Goal: Complete application form: Complete application form

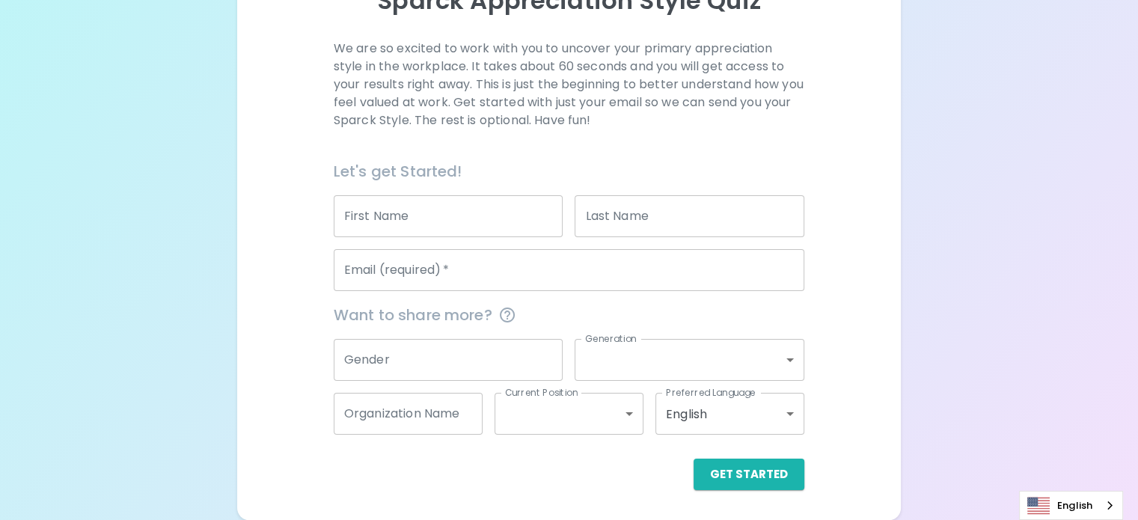
scroll to position [228, 0]
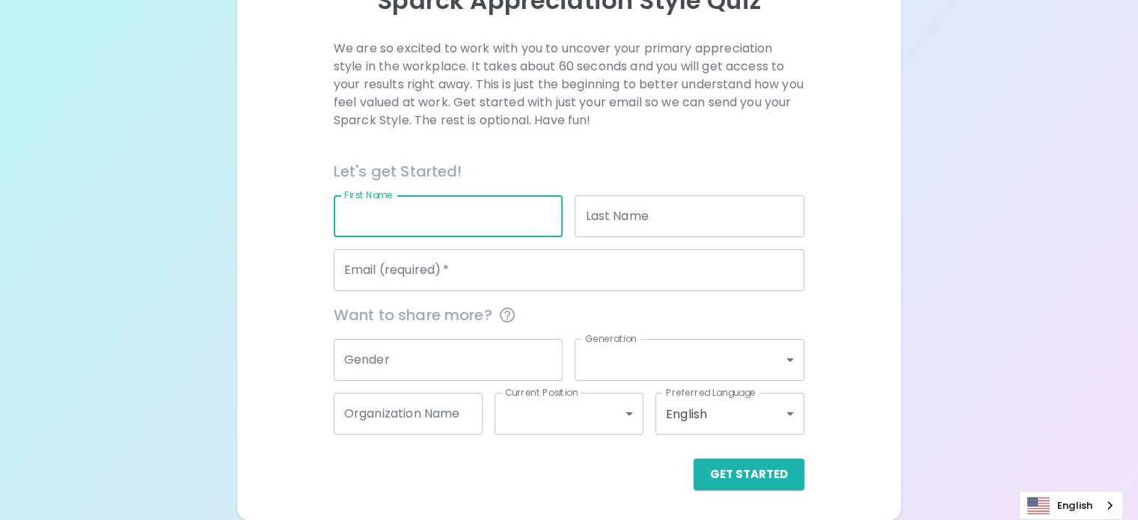
click at [494, 219] on input "First Name" at bounding box center [449, 216] width 230 height 42
type input "Saryn"
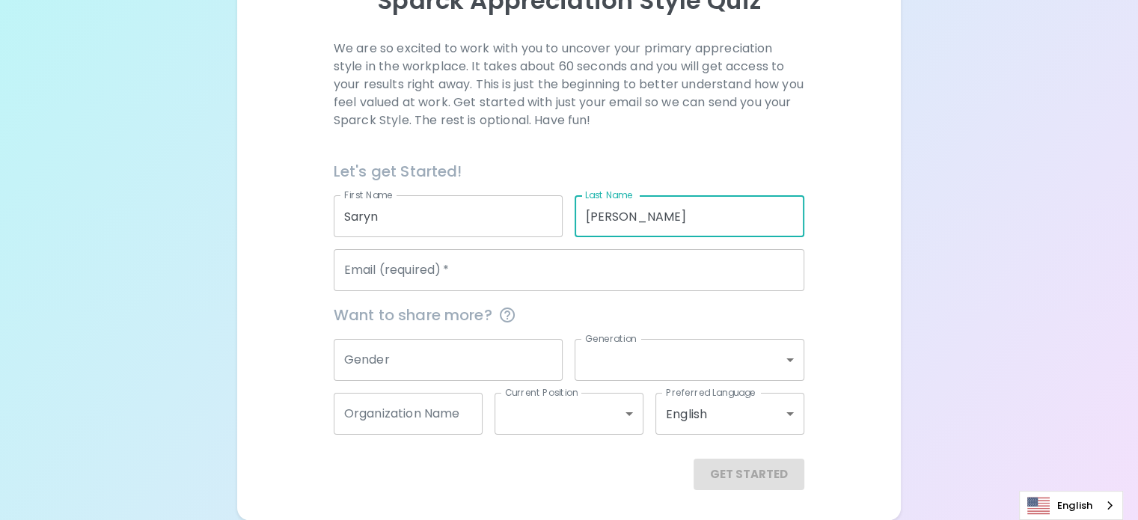
type input "[PERSON_NAME]"
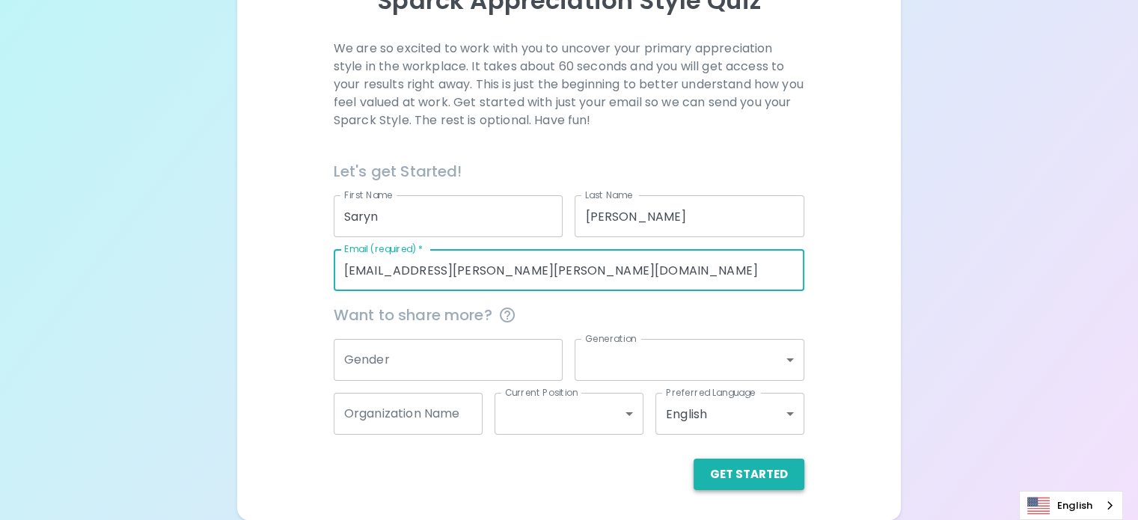
type input "[EMAIL_ADDRESS][PERSON_NAME][PERSON_NAME][DOMAIN_NAME]"
click at [694, 477] on button "Get Started" at bounding box center [749, 474] width 111 height 31
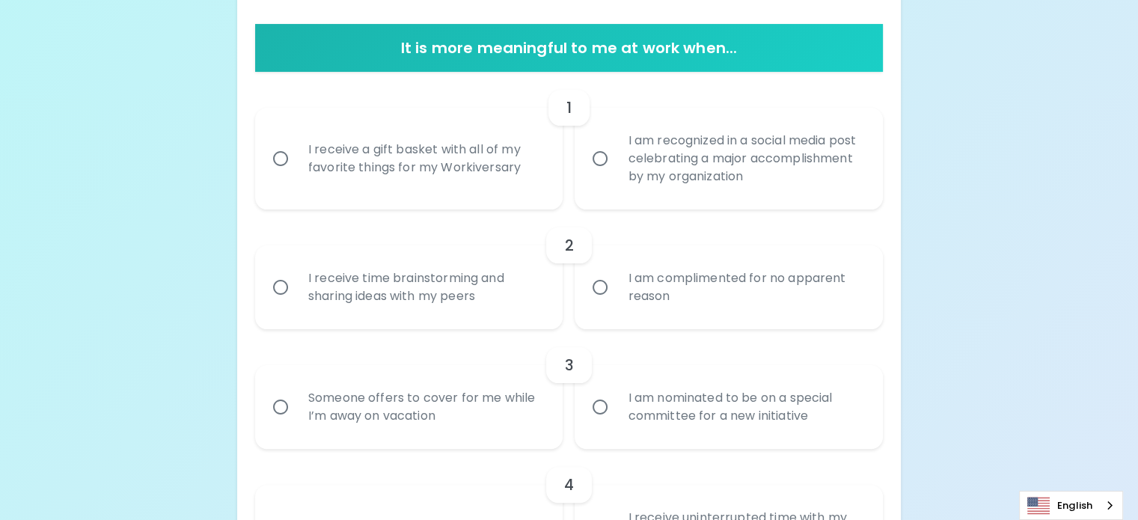
scroll to position [177, 0]
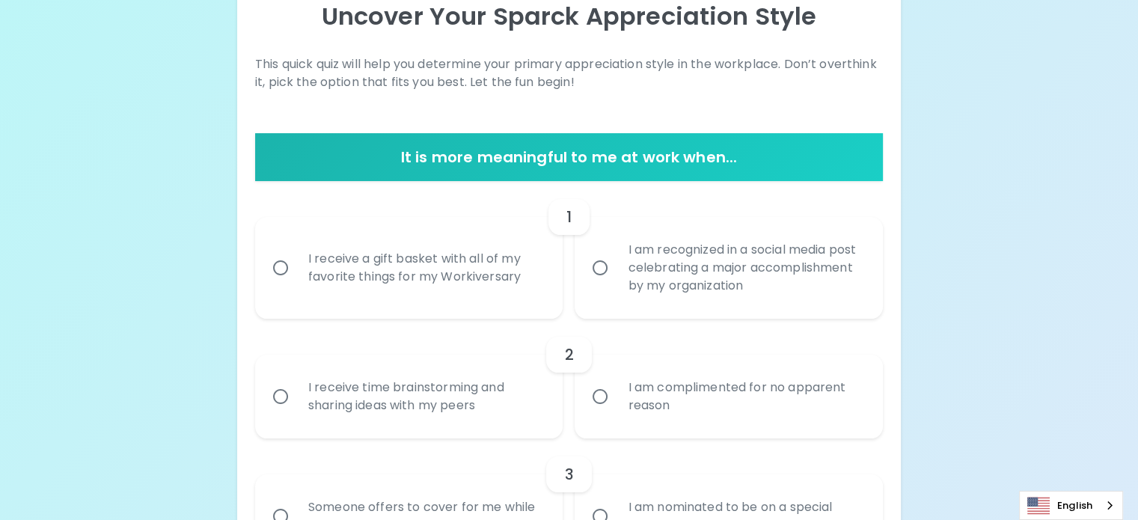
click at [593, 284] on input "I am recognized in a social media post celebrating a major accomplishment by my…" at bounding box center [600, 267] width 31 height 31
radio input "true"
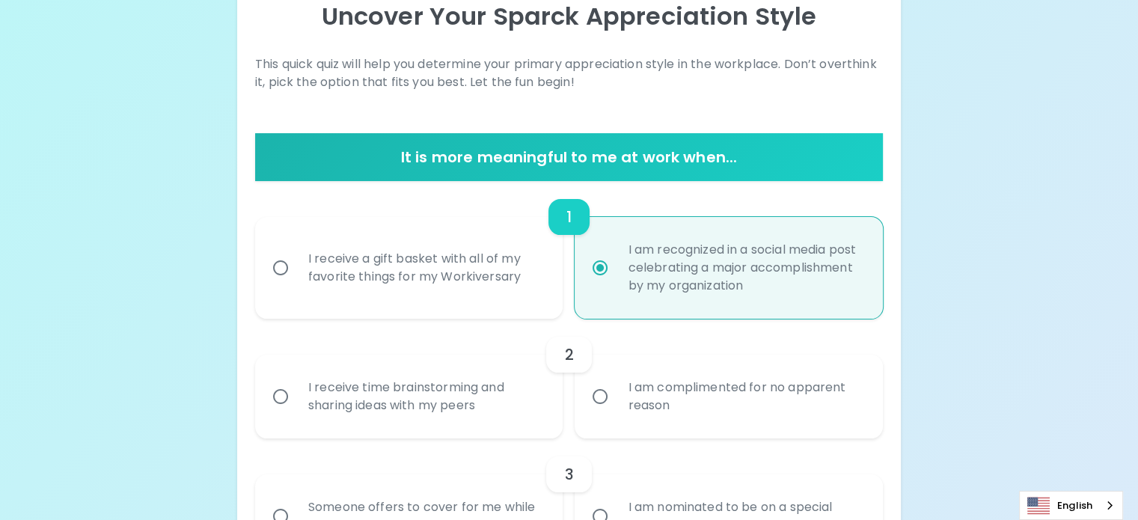
scroll to position [297, 0]
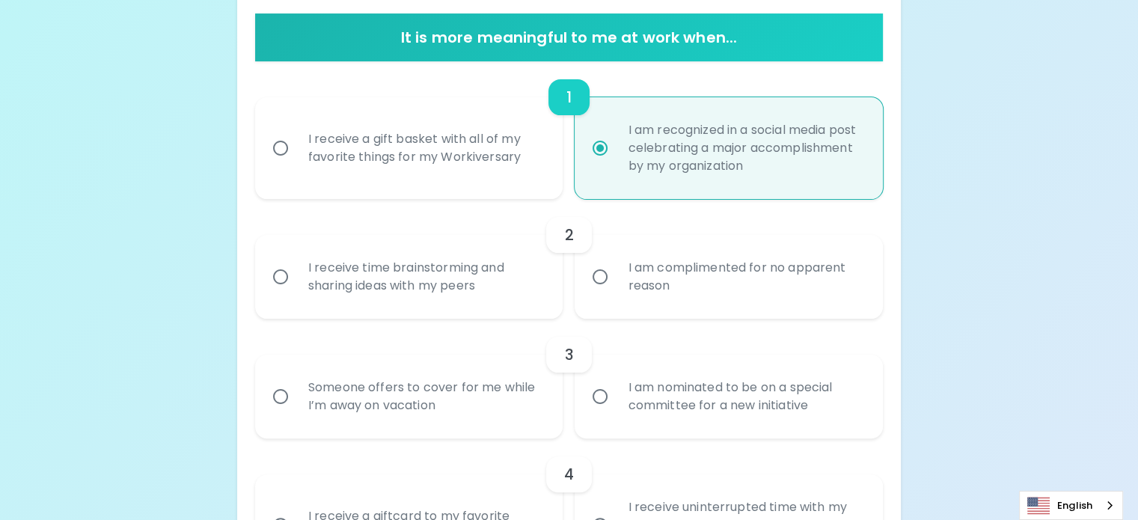
click at [436, 313] on div "I receive time brainstorming and sharing ideas with my peers" at bounding box center [425, 277] width 259 height 72
click at [296, 293] on input "I receive time brainstorming and sharing ideas with my peers" at bounding box center [280, 276] width 31 height 31
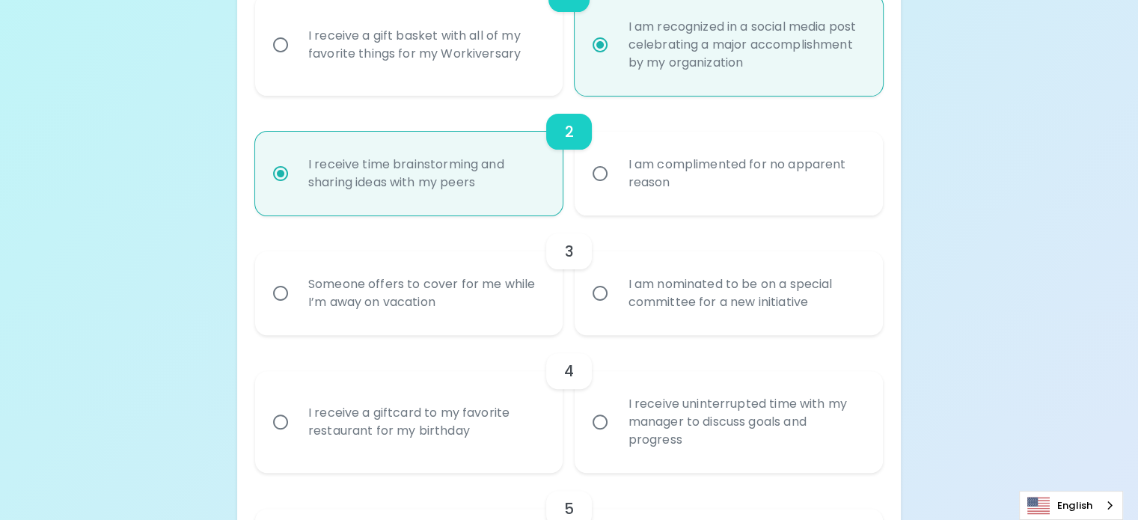
scroll to position [417, 0]
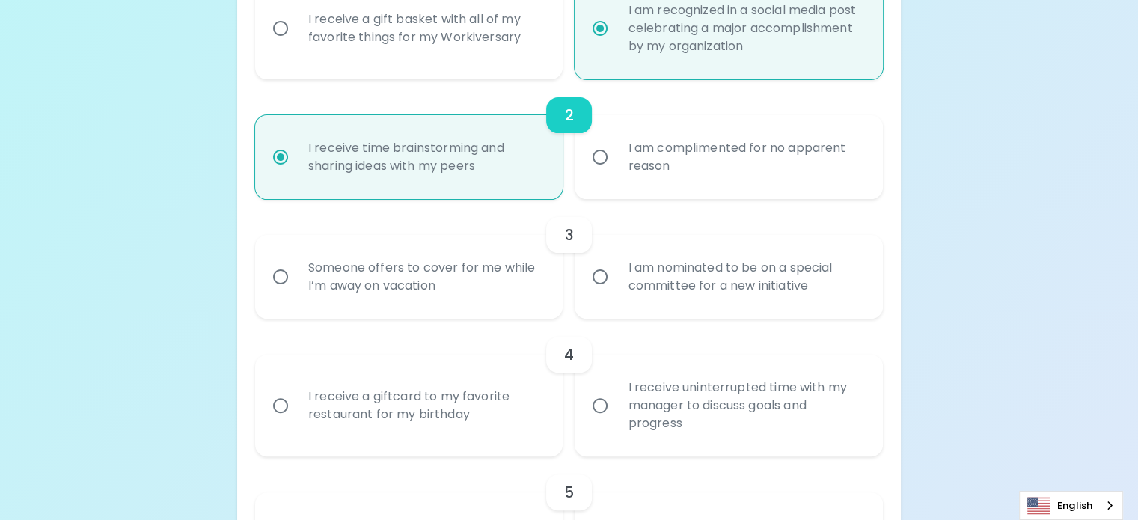
radio input "true"
click at [605, 293] on input "I am nominated to be on a special committee for a new initiative" at bounding box center [600, 276] width 31 height 31
radio input "false"
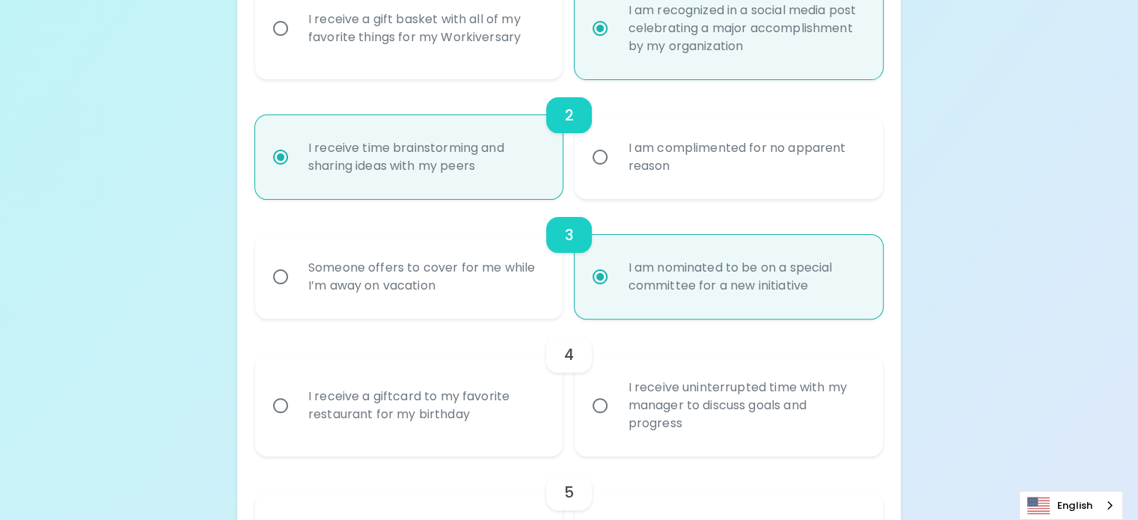
scroll to position [537, 0]
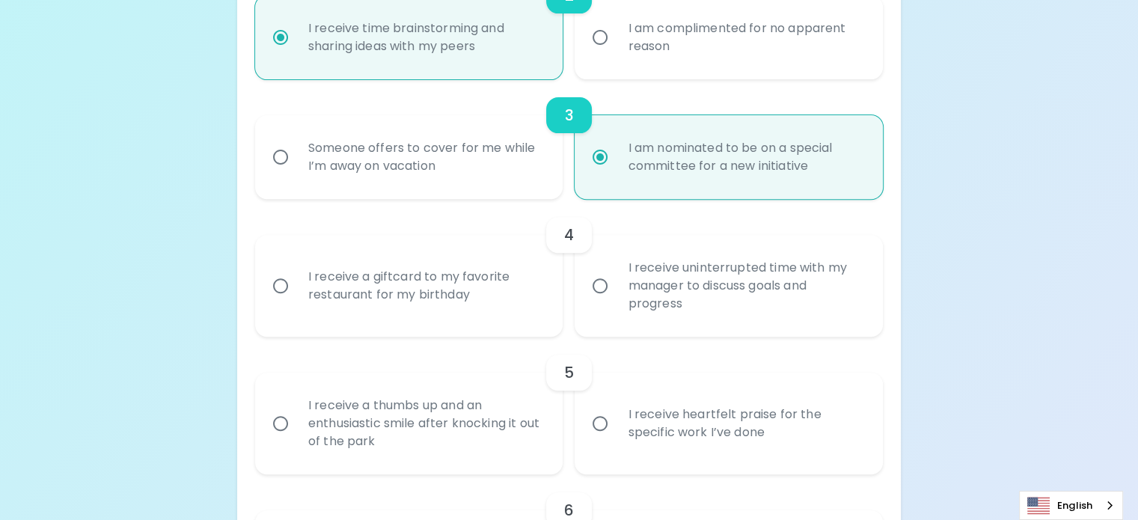
radio input "true"
click at [596, 337] on label "I receive uninterrupted time with my manager to discuss goals and progress" at bounding box center [721, 286] width 308 height 102
click at [596, 302] on input "I receive uninterrupted time with my manager to discuss goals and progress" at bounding box center [600, 285] width 31 height 31
radio input "false"
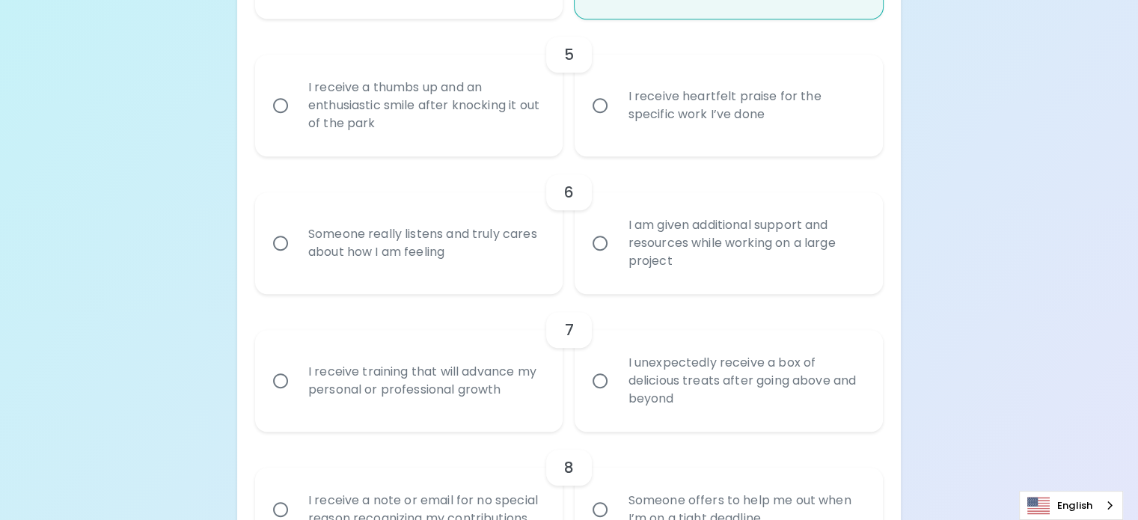
scroll to position [881, 0]
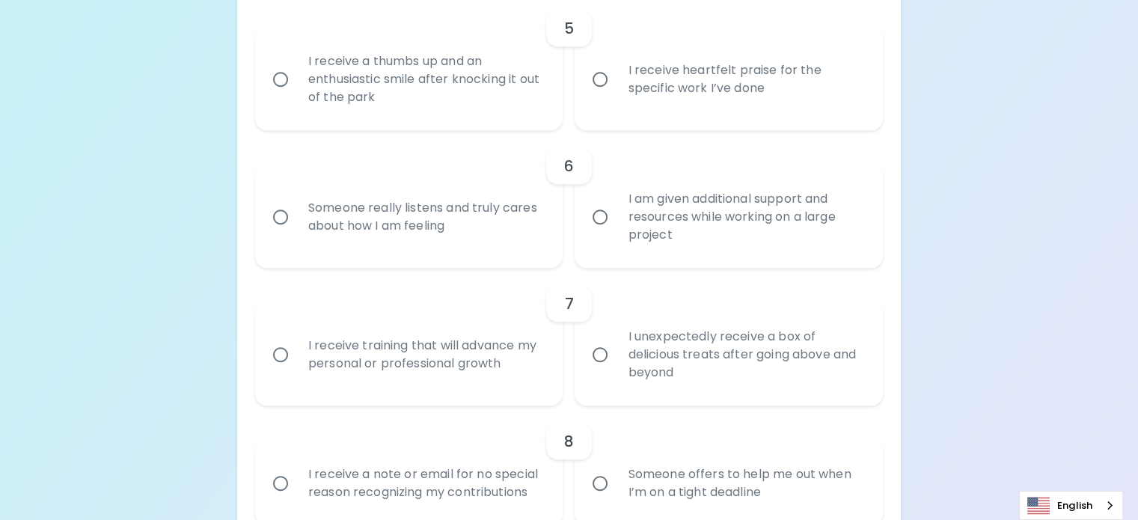
radio input "true"
click at [626, 115] on div "I receive heartfelt praise for the specific work I’ve done" at bounding box center [745, 79] width 259 height 72
click at [616, 95] on input "I receive heartfelt praise for the specific work I’ve done" at bounding box center [600, 79] width 31 height 31
radio input "false"
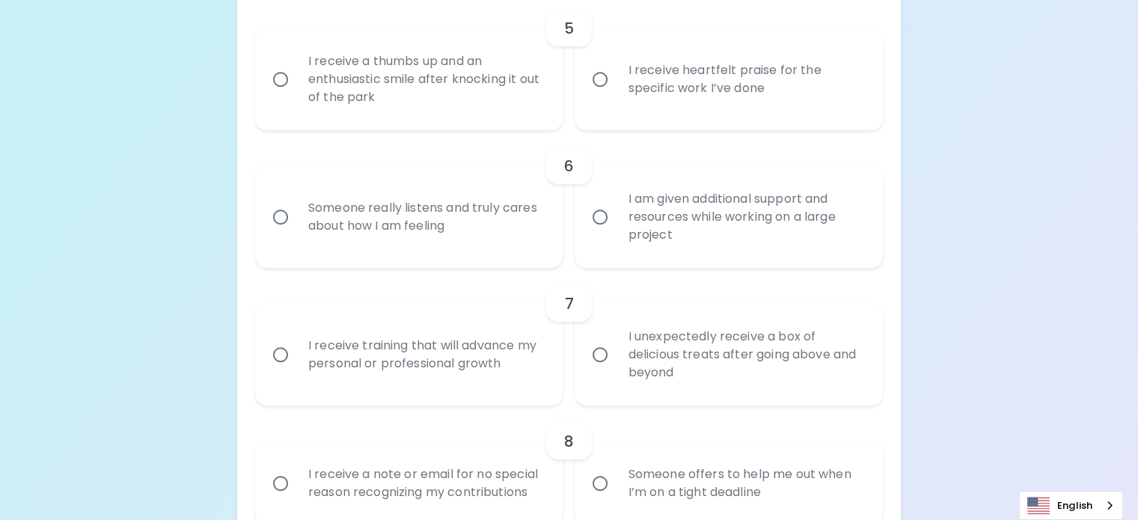
radio input "false"
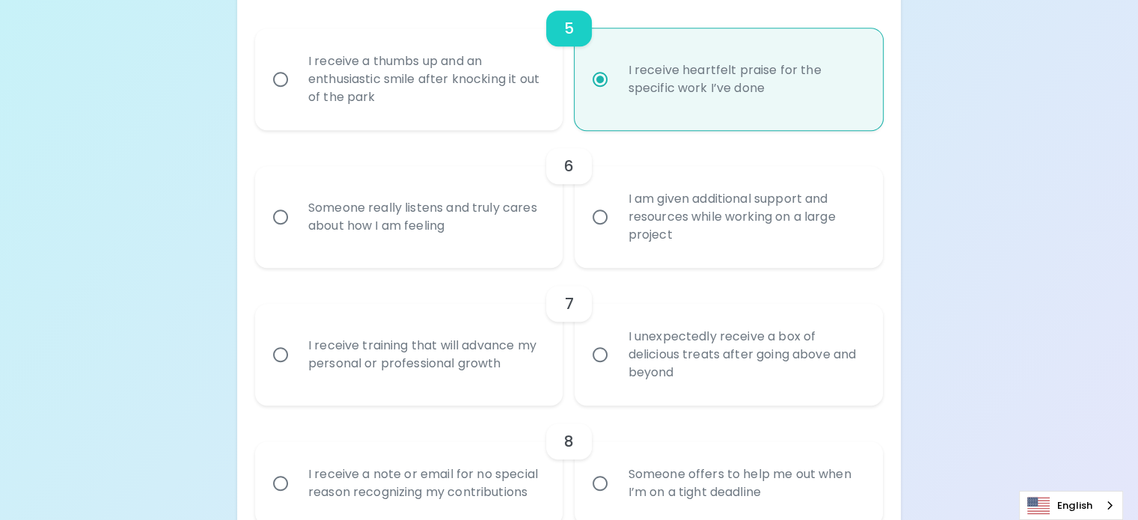
scroll to position [1001, 0]
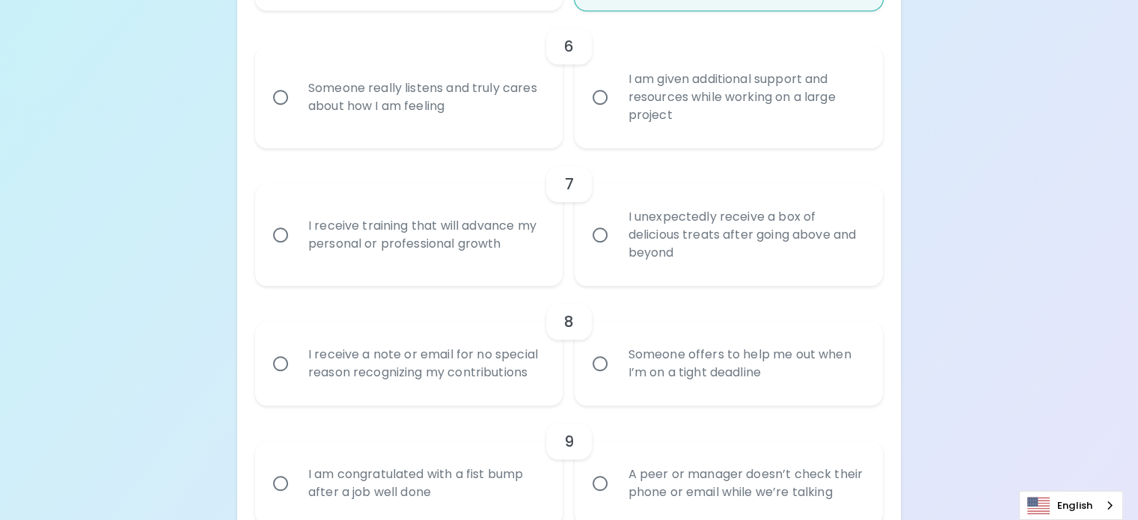
radio input "true"
click at [601, 148] on label "I am given additional support and resources while working on a large project" at bounding box center [721, 97] width 308 height 102
click at [601, 113] on input "I am given additional support and resources while working on a large project" at bounding box center [600, 97] width 31 height 31
radio input "false"
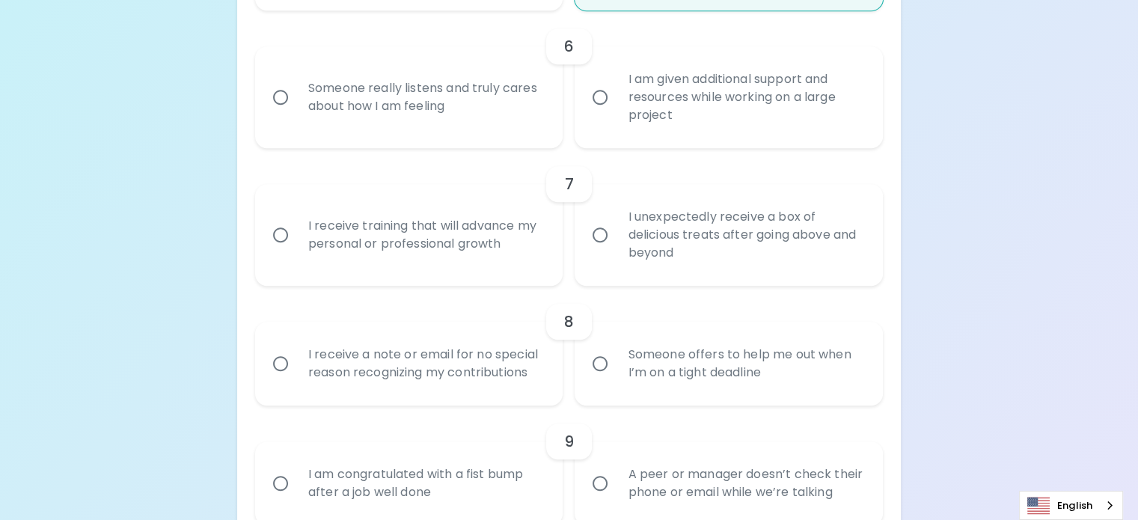
radio input "false"
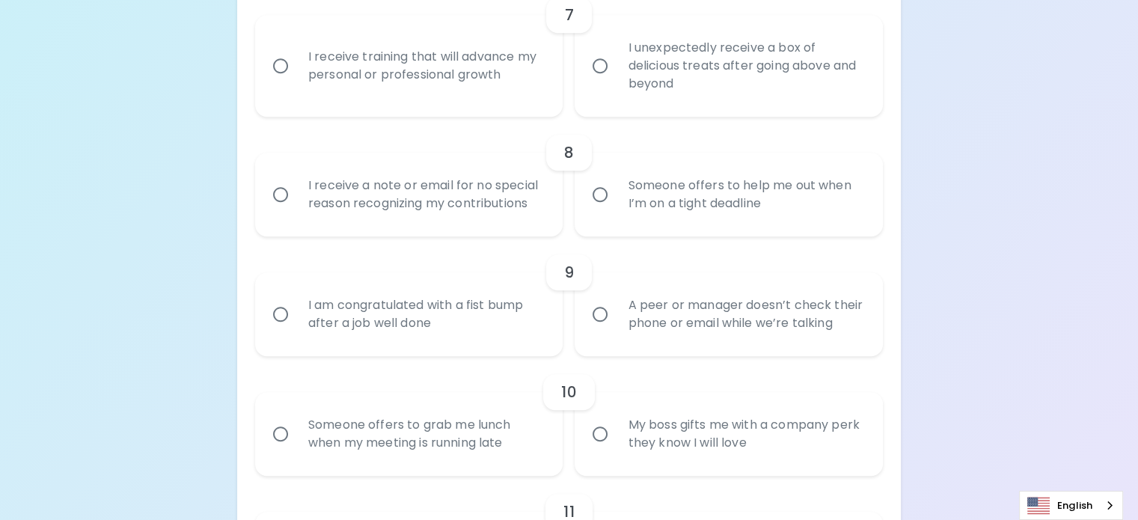
scroll to position [1195, 0]
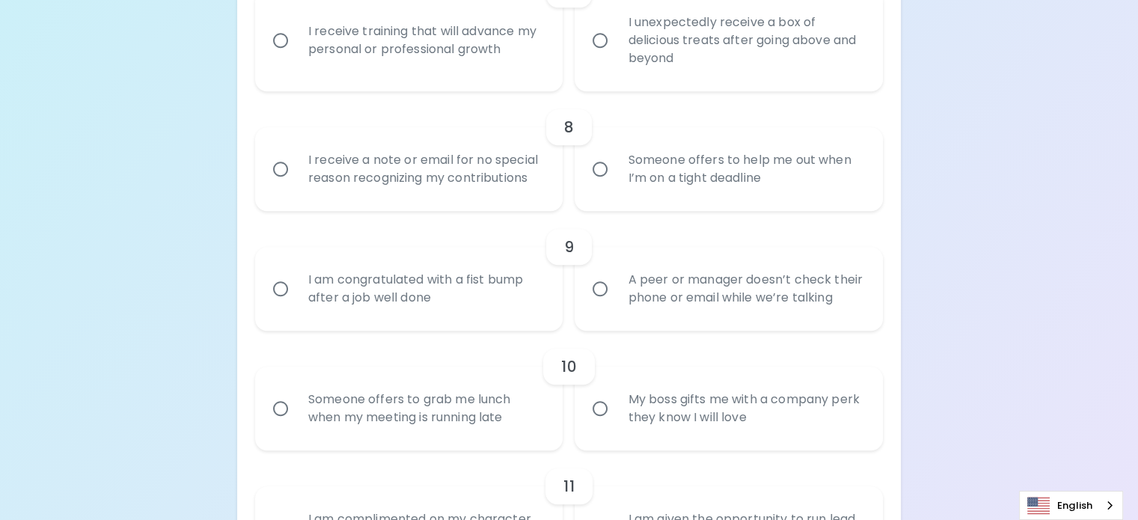
radio input "true"
click at [528, 76] on div "I receive training that will advance my personal or professional growth" at bounding box center [425, 40] width 259 height 72
click at [296, 56] on input "I receive training that will advance my personal or professional growth" at bounding box center [280, 40] width 31 height 31
radio input "false"
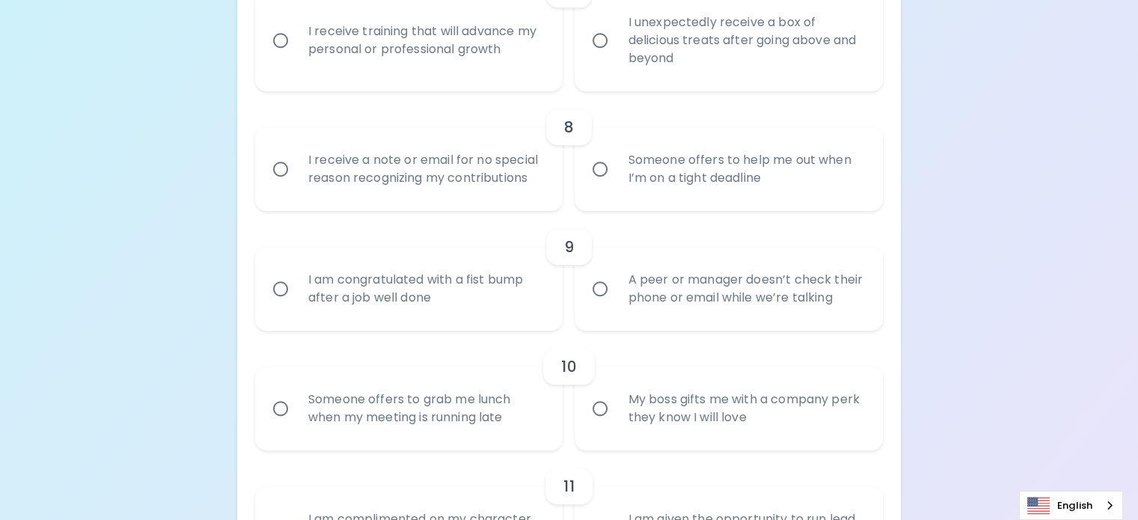
radio input "false"
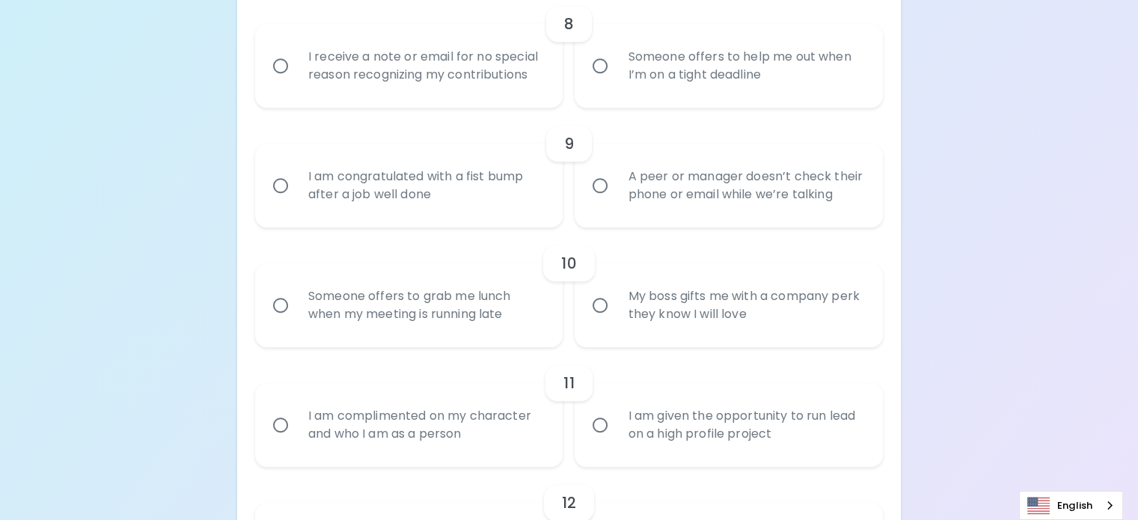
scroll to position [1315, 0]
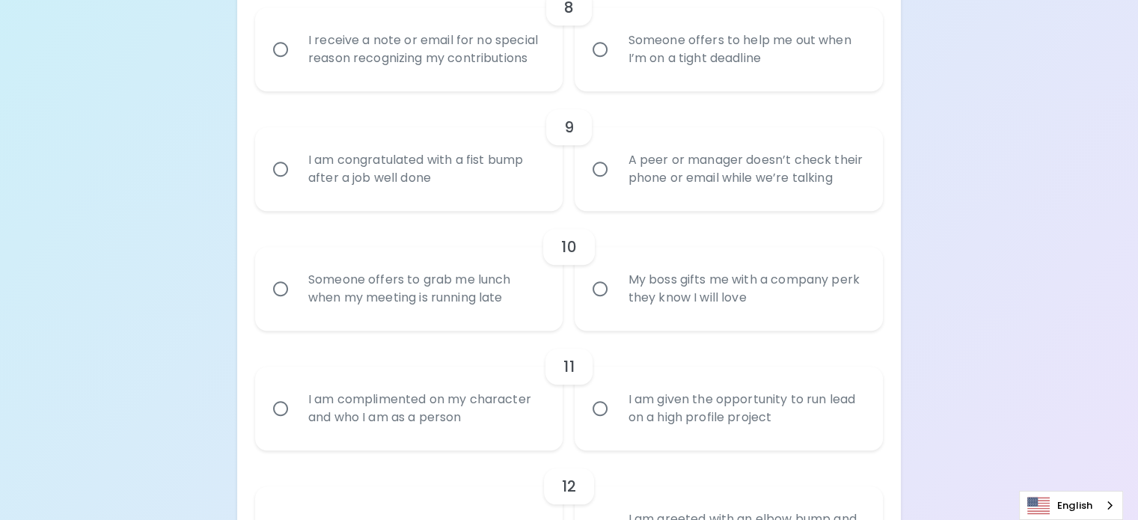
radio input "true"
click at [626, 85] on div "Someone offers to help me out when I’m on a tight deadline" at bounding box center [745, 49] width 259 height 72
click at [616, 65] on input "Someone offers to help me out when I’m on a tight deadline" at bounding box center [600, 49] width 31 height 31
radio input "false"
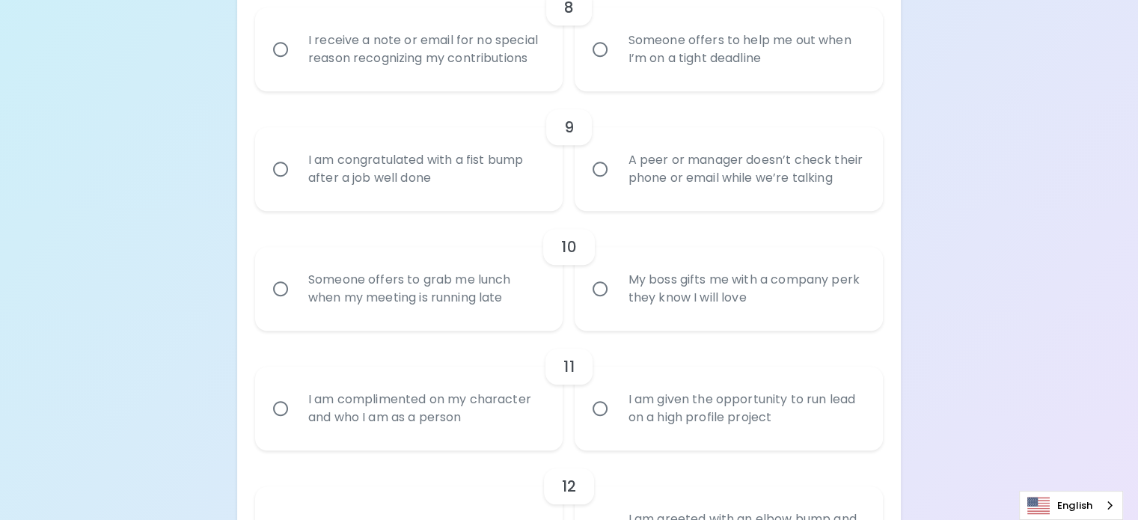
radio input "false"
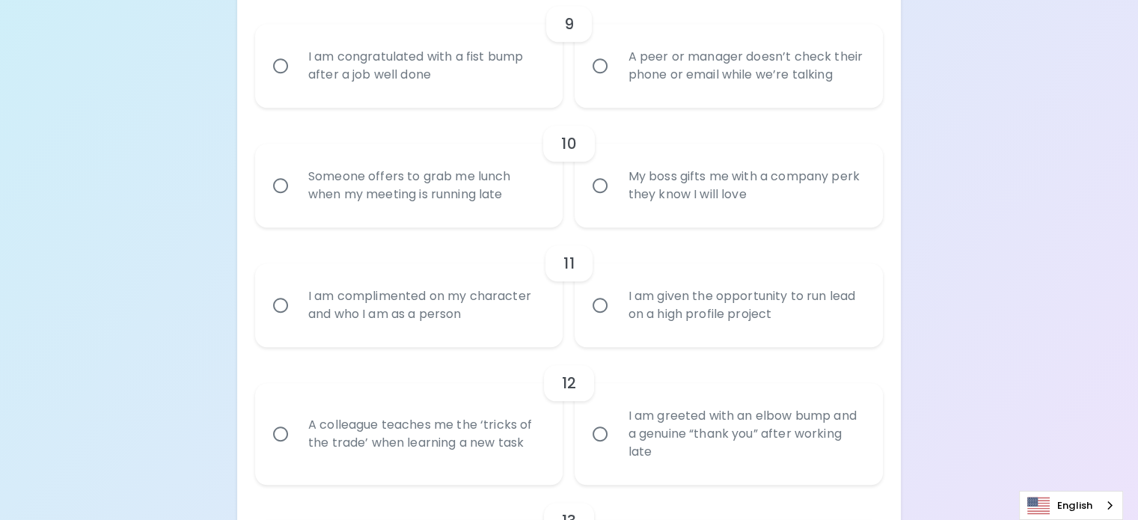
scroll to position [1435, 0]
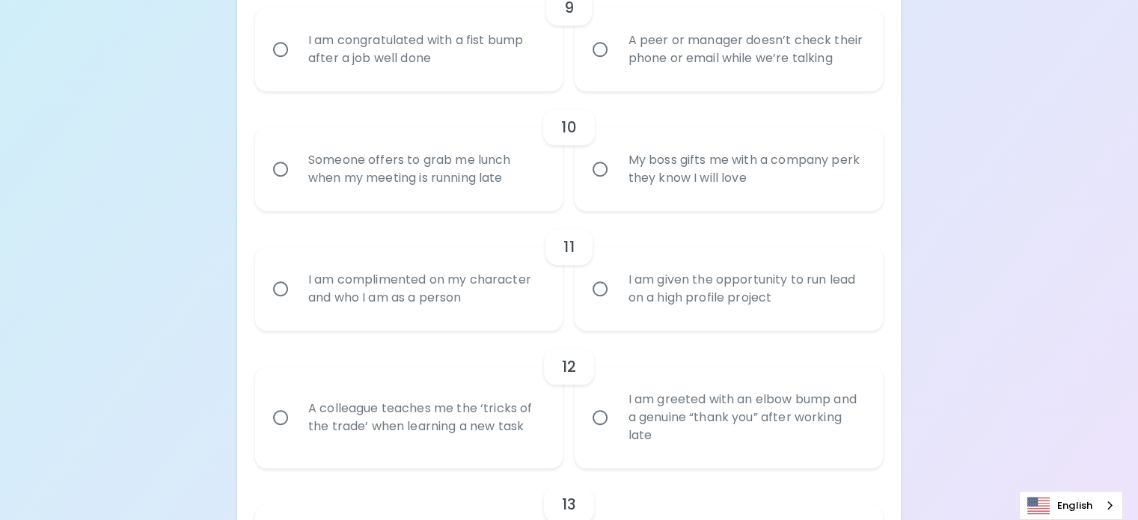
radio input "true"
click at [629, 85] on div "A peer or manager doesn’t check their phone or email while we’re talking" at bounding box center [745, 49] width 259 height 72
click at [616, 65] on input "A peer or manager doesn’t check their phone or email while we’re talking" at bounding box center [600, 49] width 31 height 31
radio input "false"
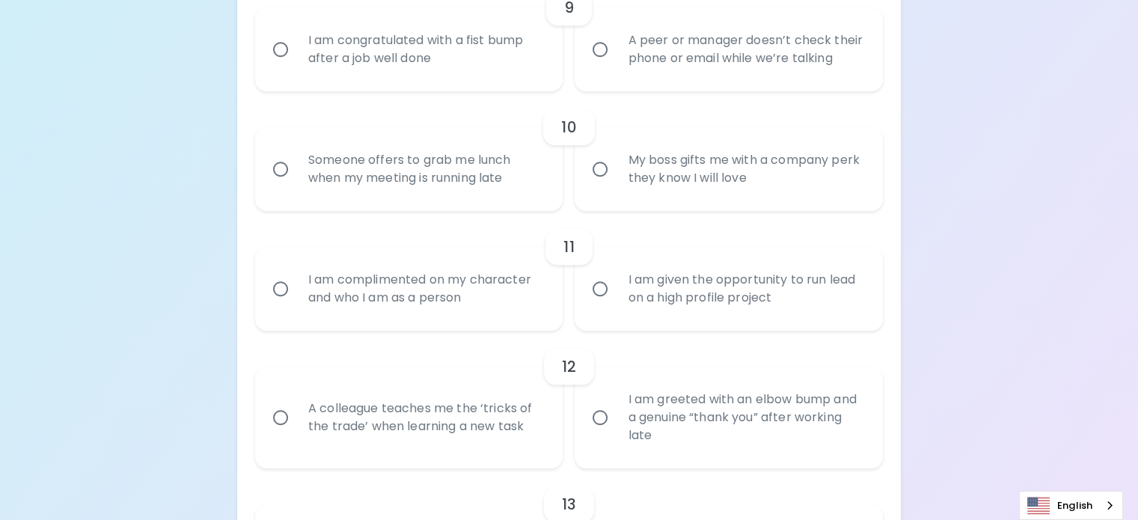
radio input "false"
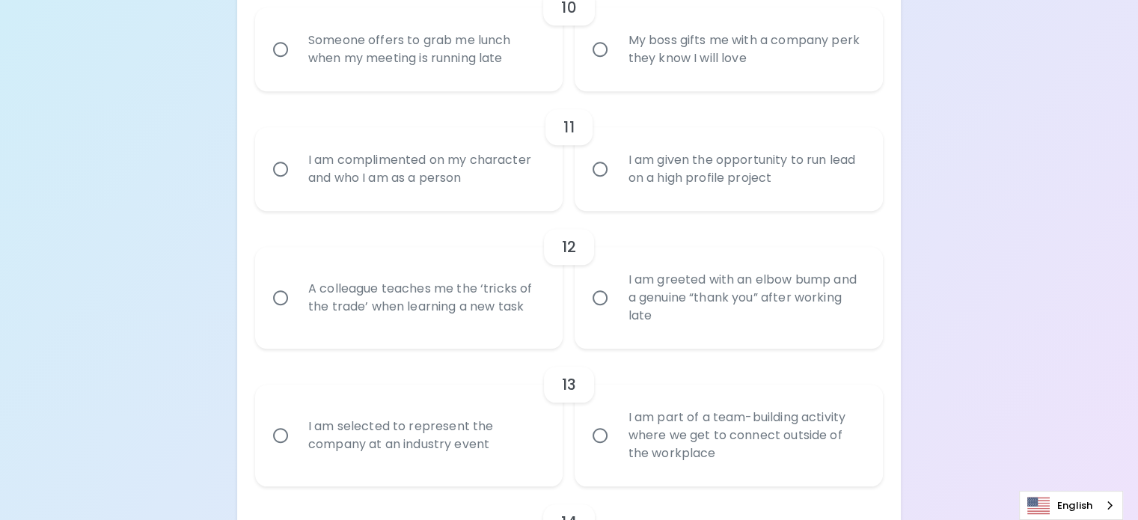
scroll to position [1629, 0]
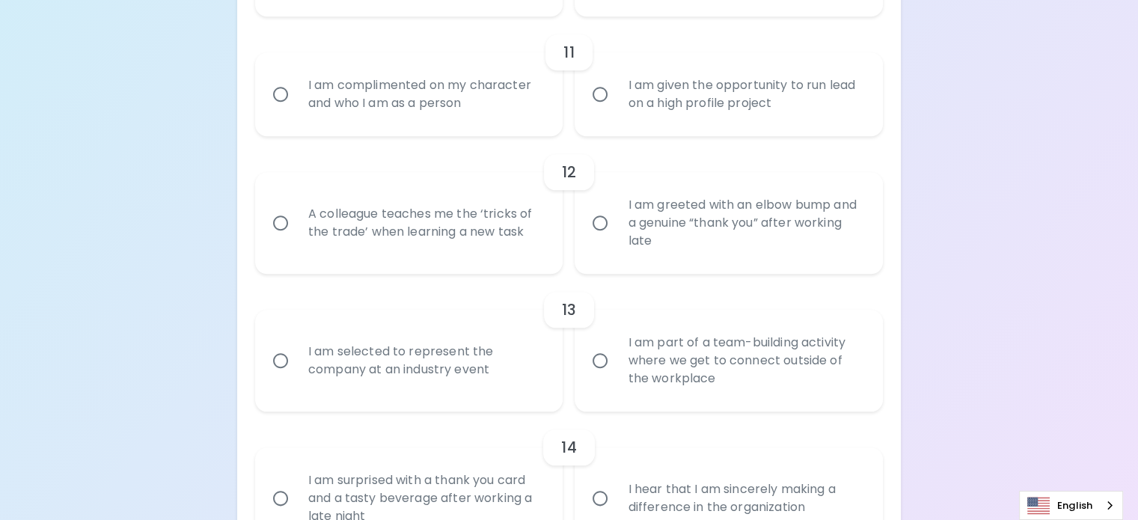
radio input "true"
radio input "false"
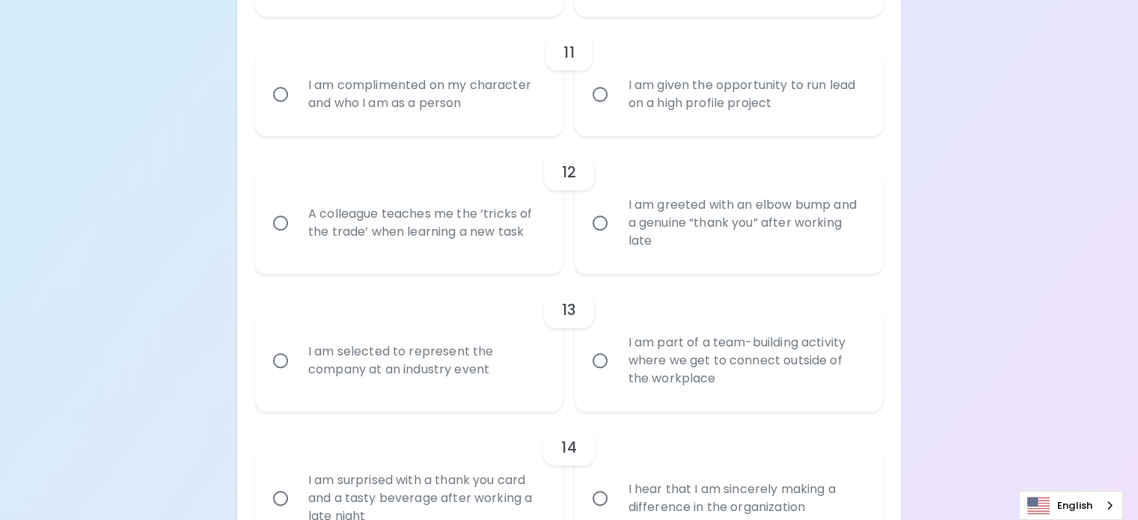
radio input "false"
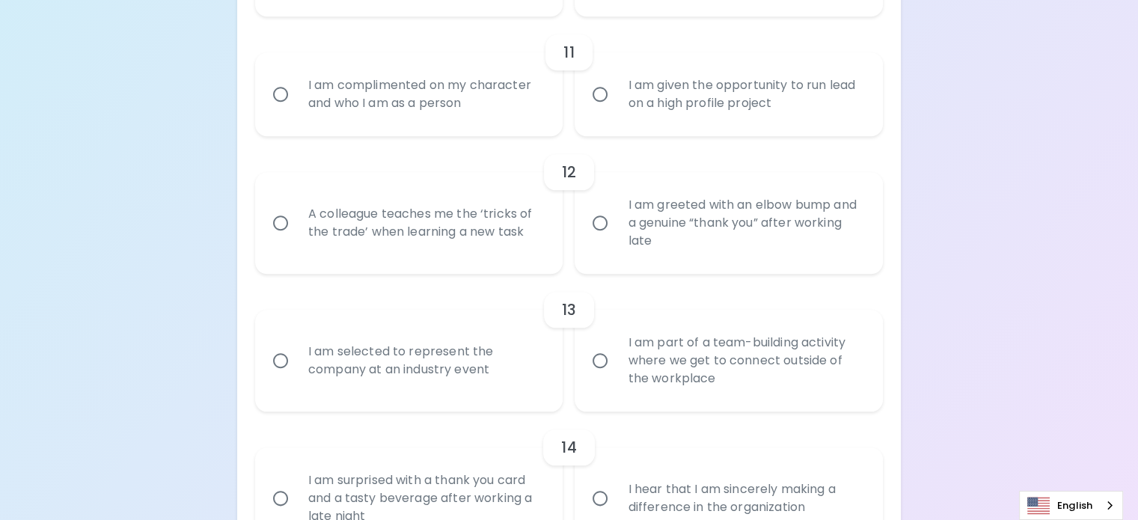
radio input "false"
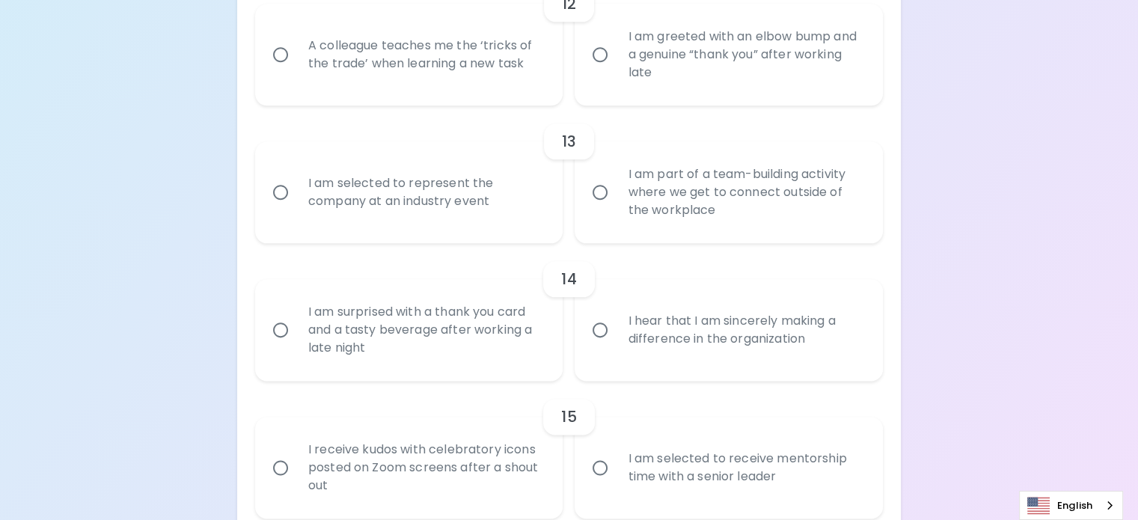
scroll to position [1824, 0]
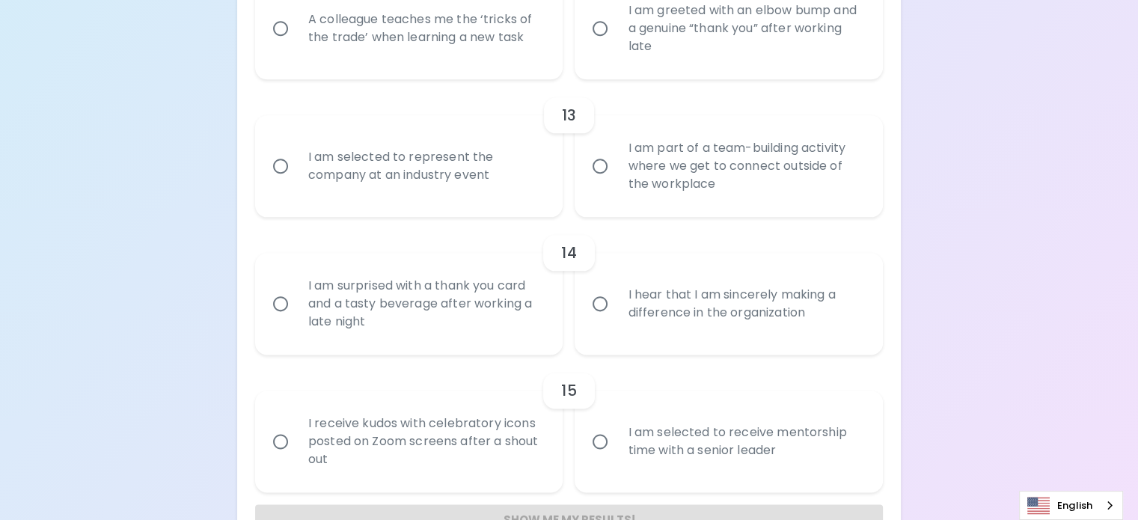
radio input "true"
radio input "false"
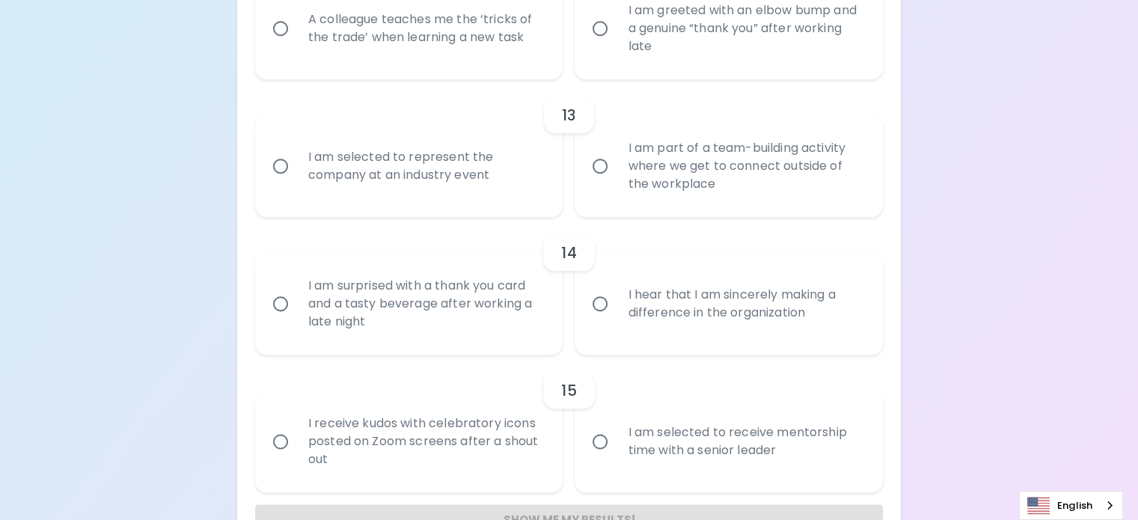
radio input "false"
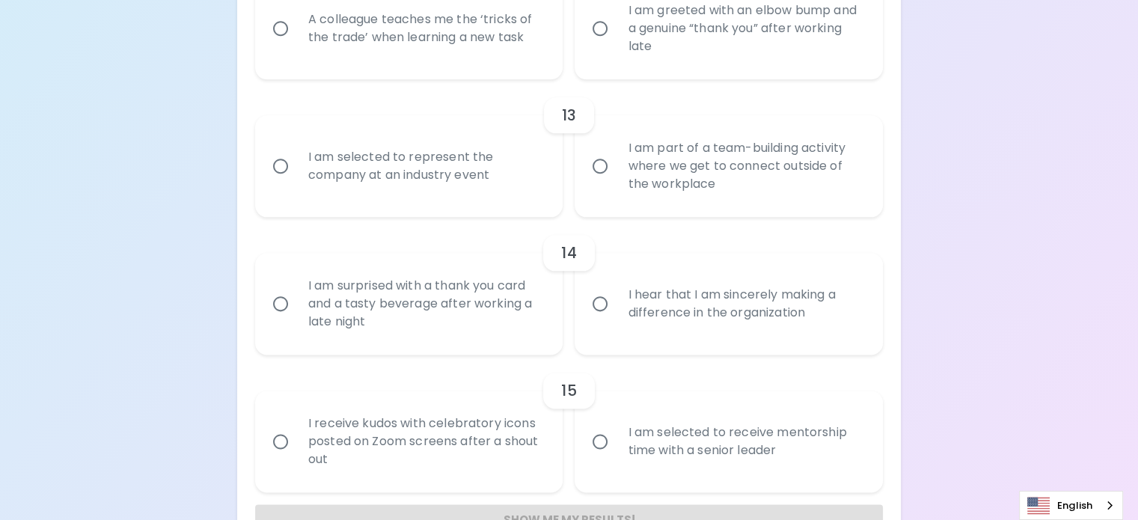
radio input "false"
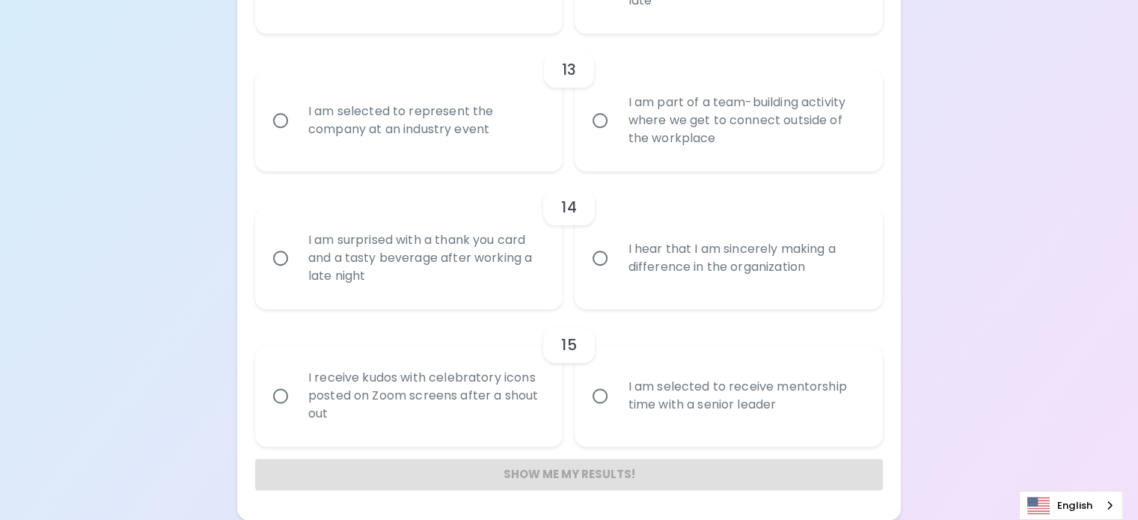
radio input "true"
radio input "false"
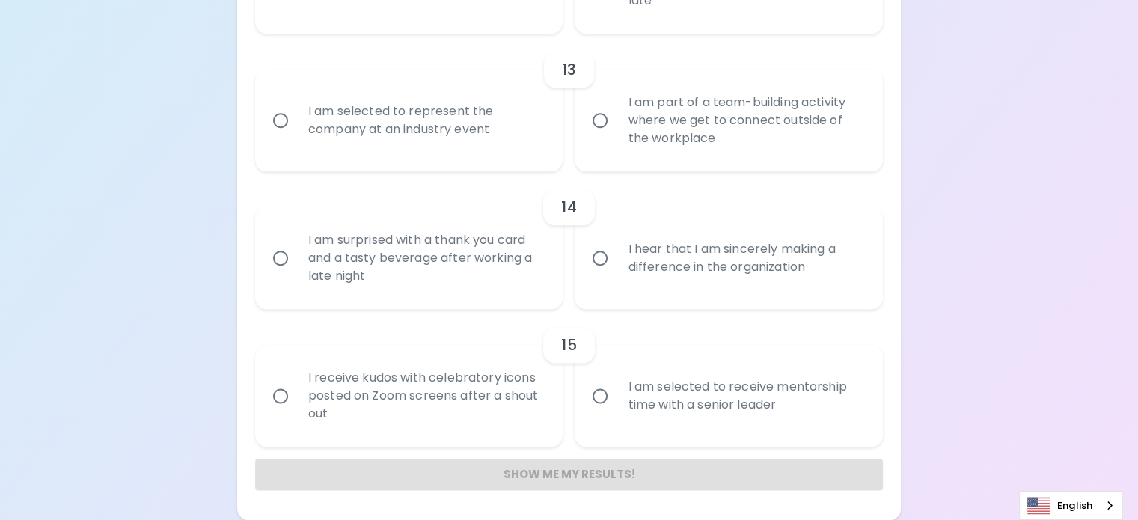
radio input "false"
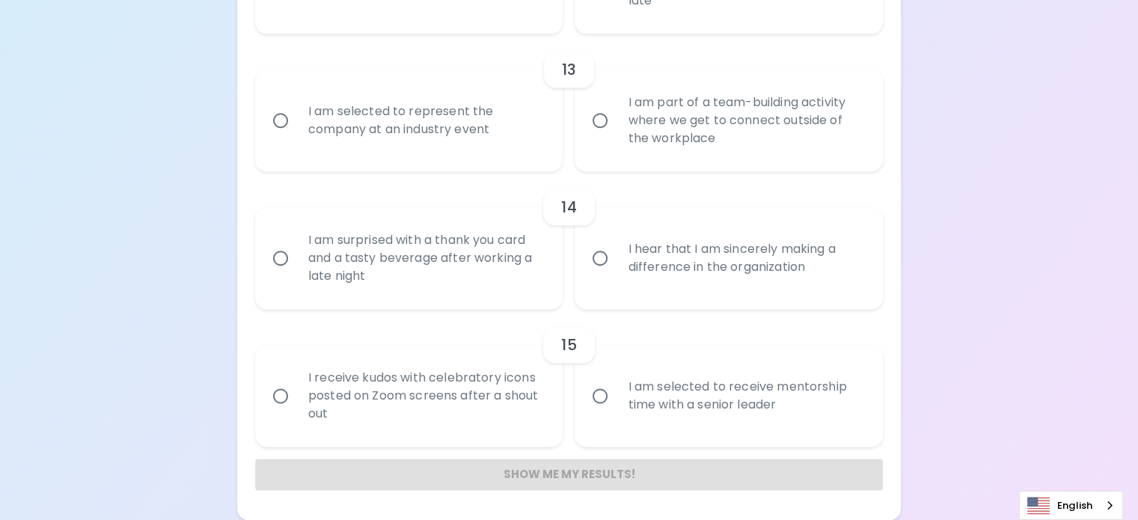
radio input "false"
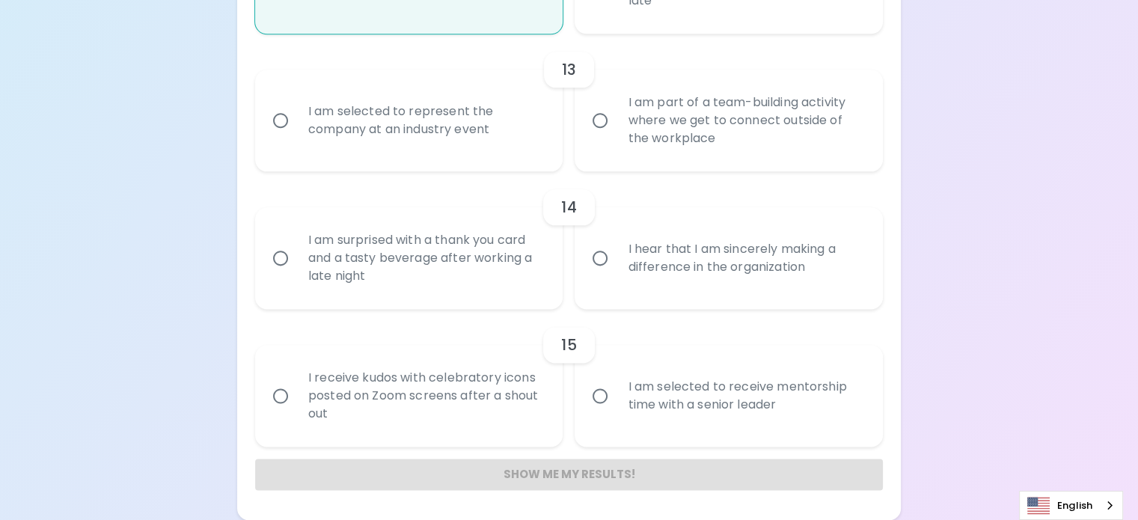
scroll to position [2138, 0]
radio input "true"
click at [493, 156] on div "I am selected to represent the company at an industry event" at bounding box center [425, 121] width 259 height 72
click at [296, 136] on input "I am selected to represent the company at an industry event" at bounding box center [280, 120] width 31 height 31
radio input "false"
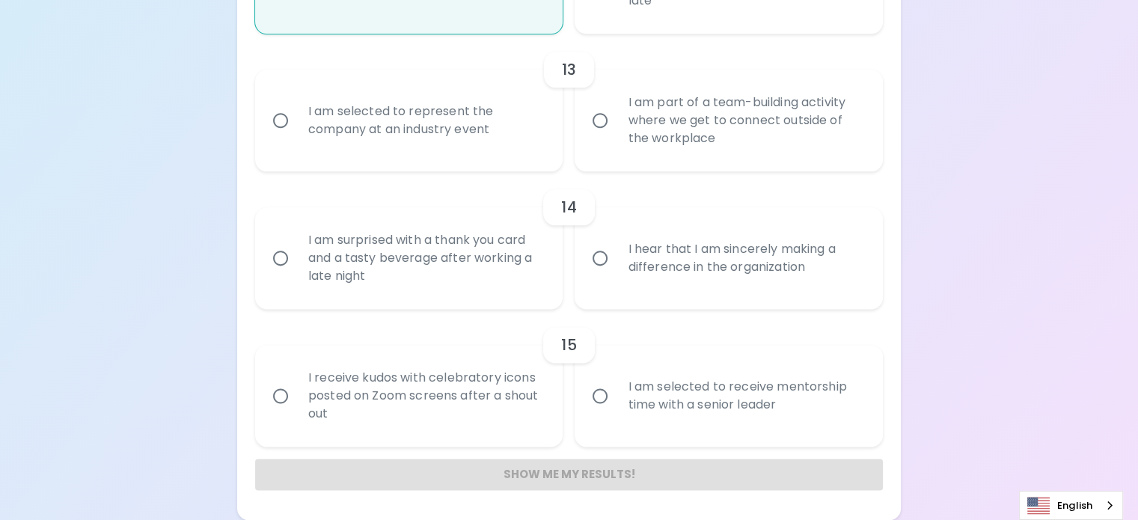
radio input "false"
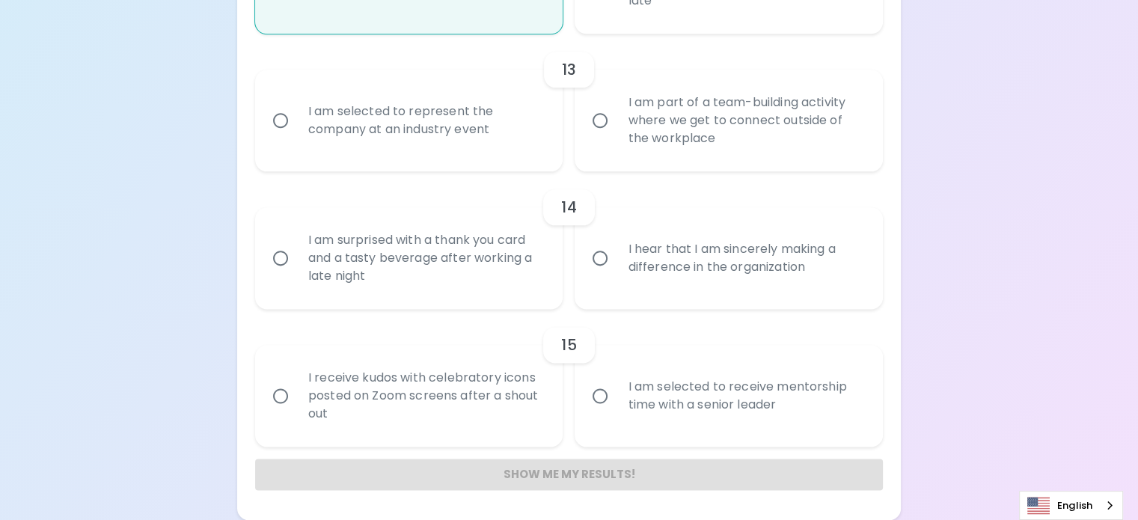
radio input "false"
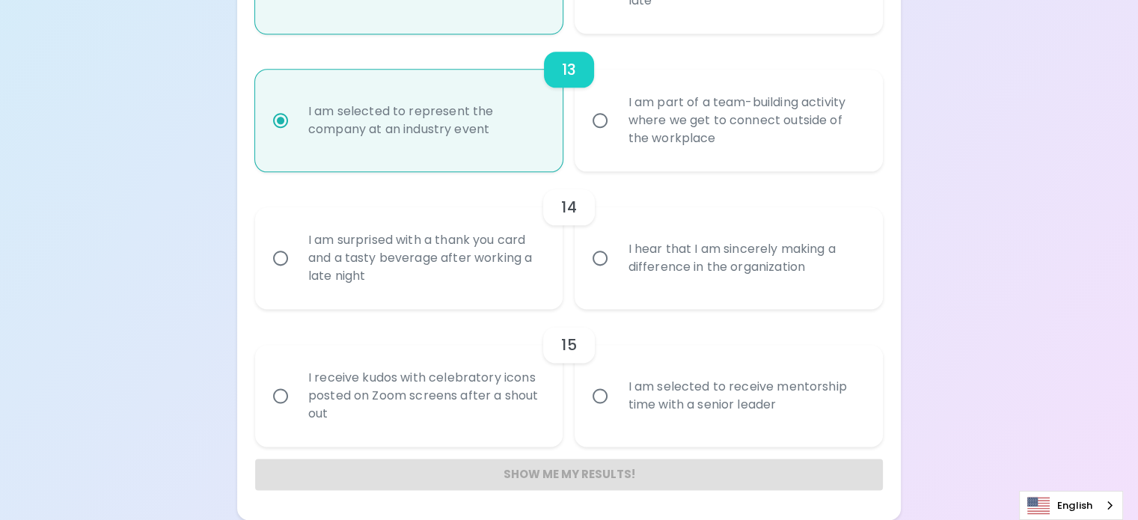
scroll to position [2258, 0]
radio input "true"
click at [483, 287] on div "I am surprised with a thank you card and a tasty beverage after working a late …" at bounding box center [425, 258] width 259 height 90
click at [296, 274] on input "I am surprised with a thank you card and a tasty beverage after working a late …" at bounding box center [280, 257] width 31 height 31
radio input "false"
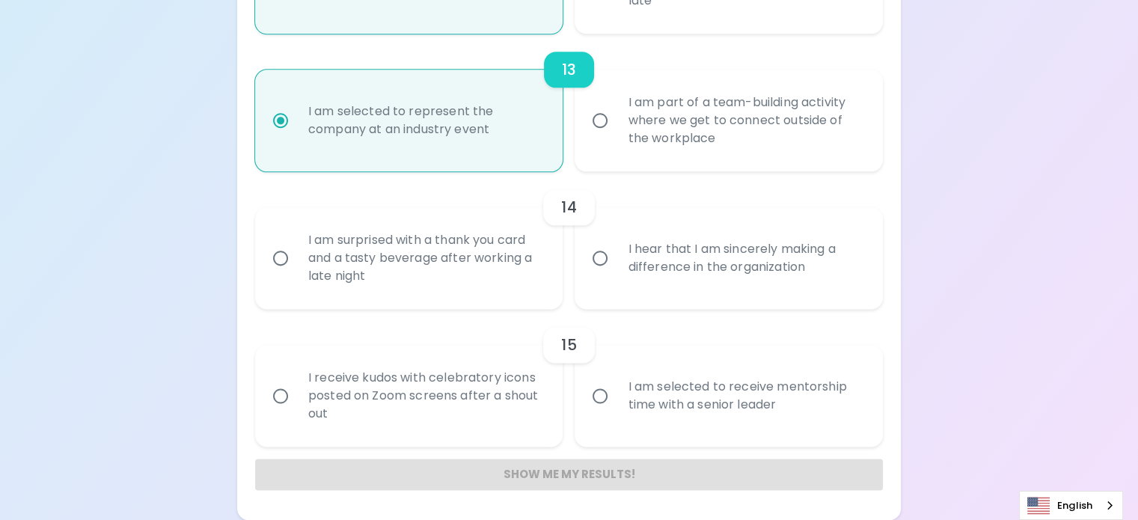
radio input "false"
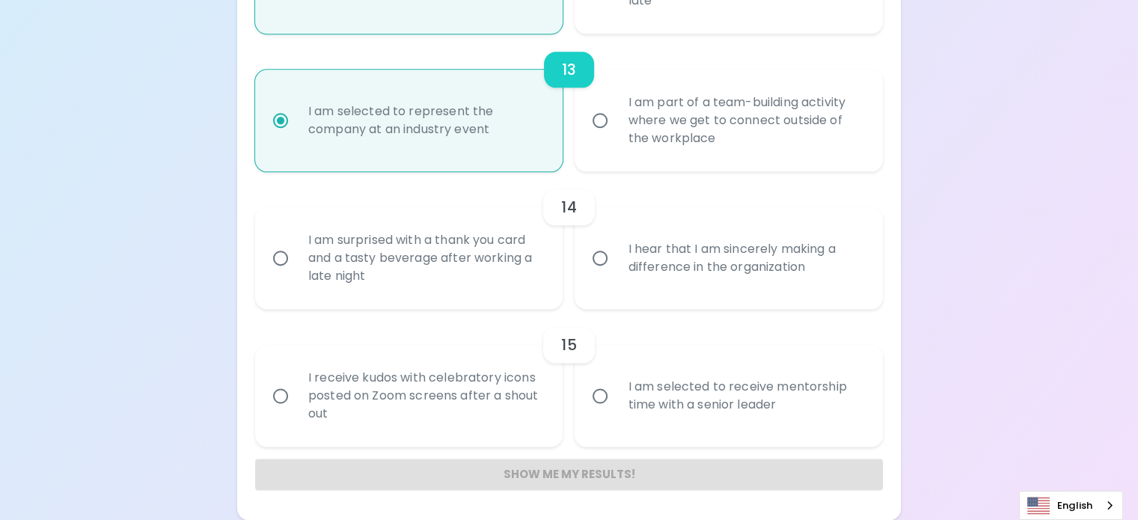
radio input "false"
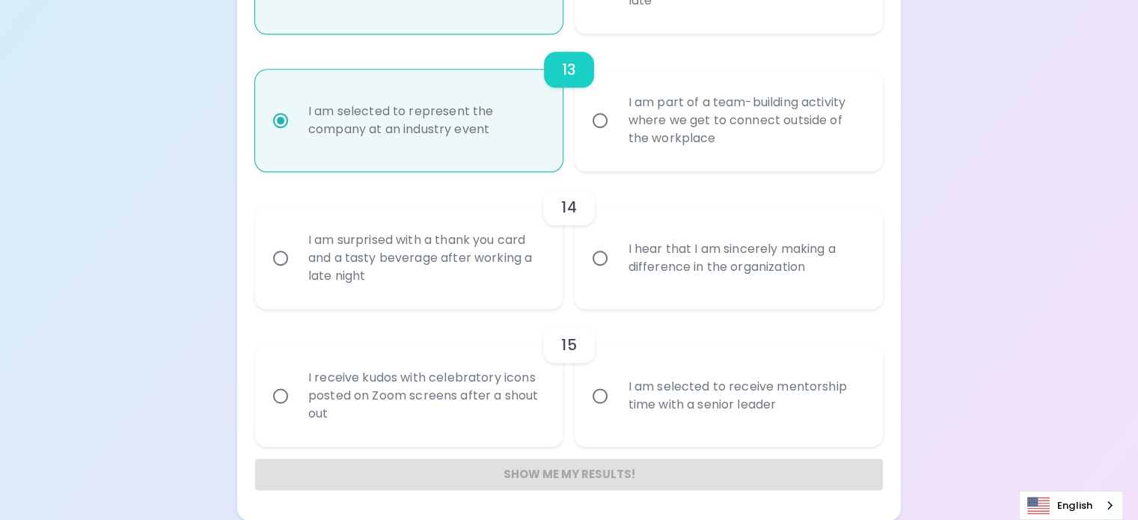
radio input "false"
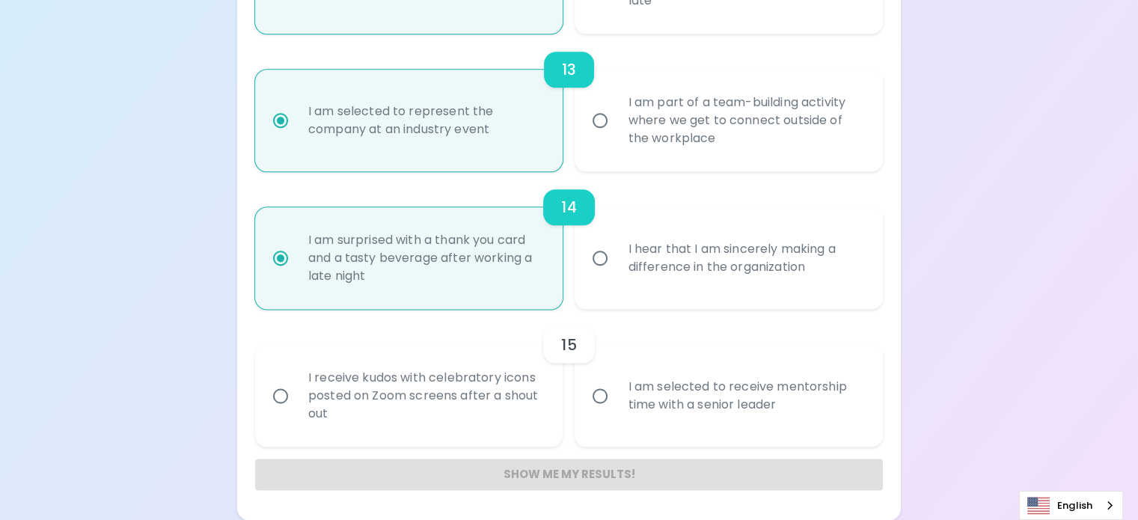
scroll to position [2348, 0]
radio input "true"
click at [617, 364] on div "I am selected to receive mentorship time with a senior leader" at bounding box center [745, 396] width 259 height 72
click at [616, 380] on input "I am selected to receive mentorship time with a senior leader" at bounding box center [600, 395] width 31 height 31
radio input "false"
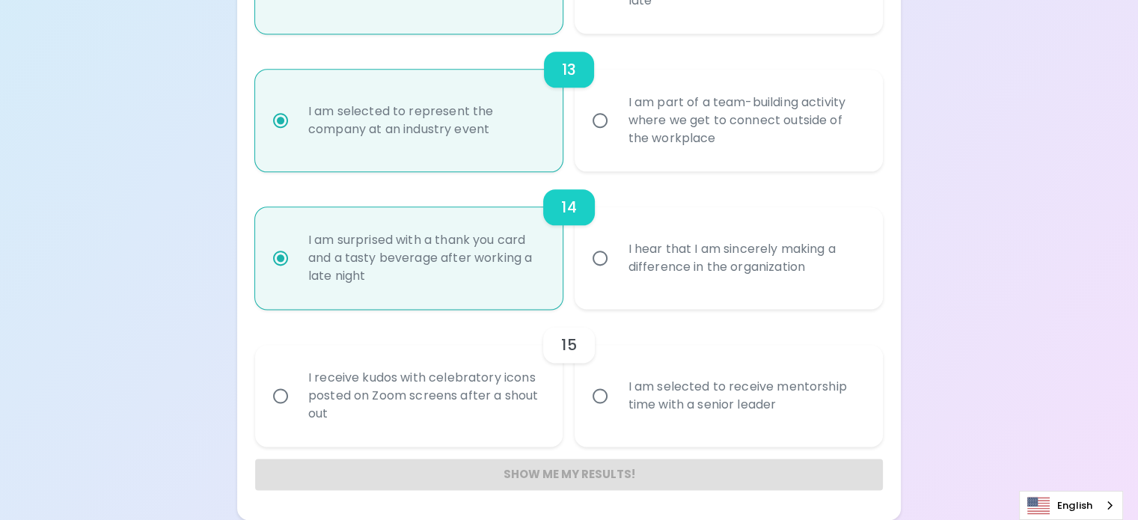
radio input "false"
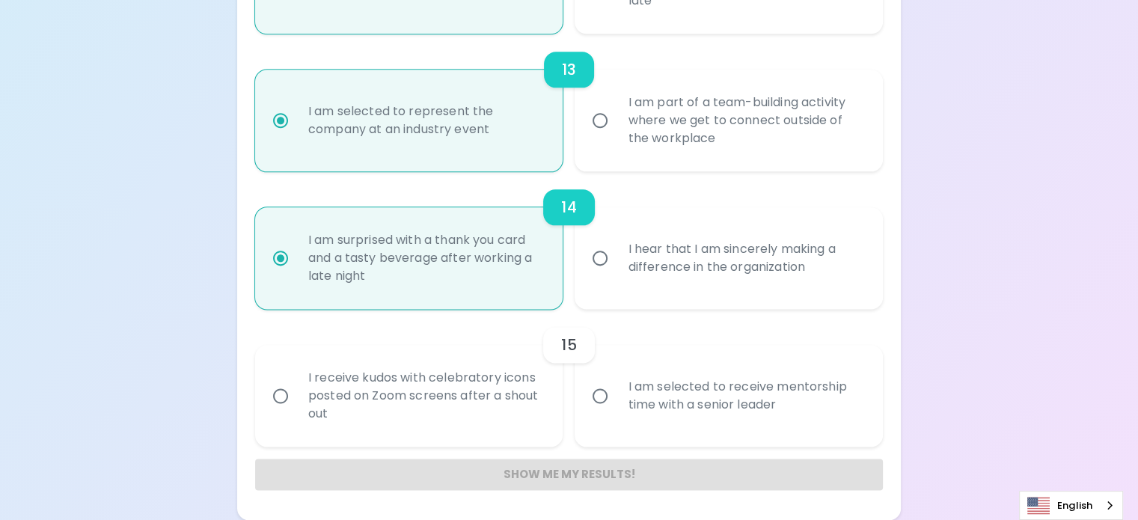
radio input "false"
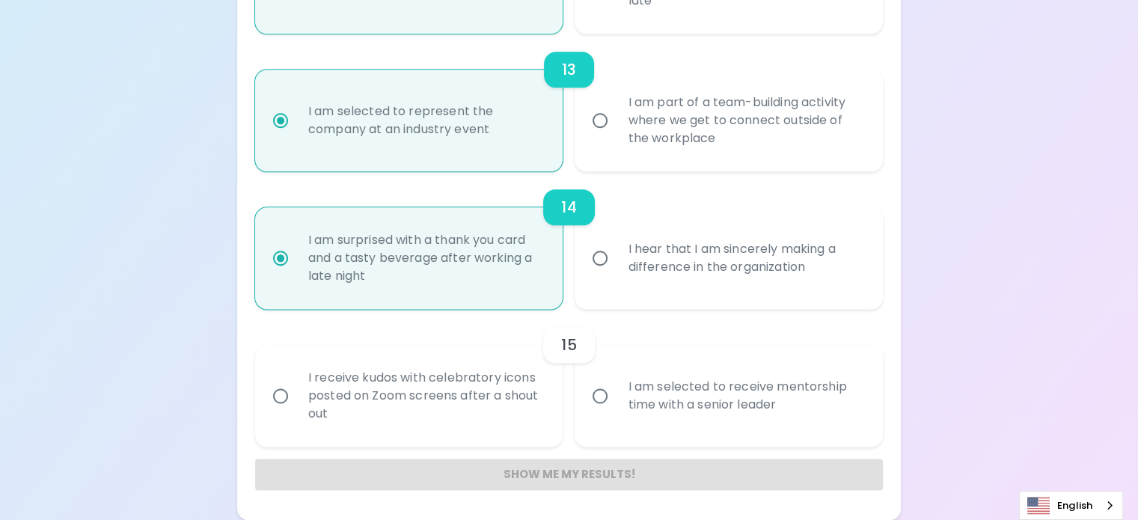
radio input "false"
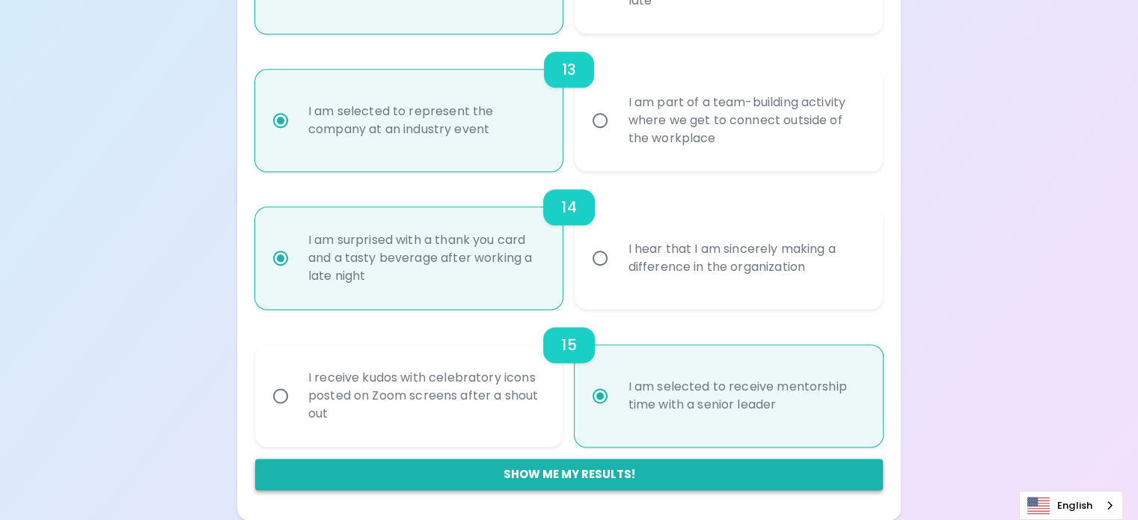
radio input "true"
click at [582, 465] on button "Show me my results!" at bounding box center [569, 474] width 628 height 31
radio input "false"
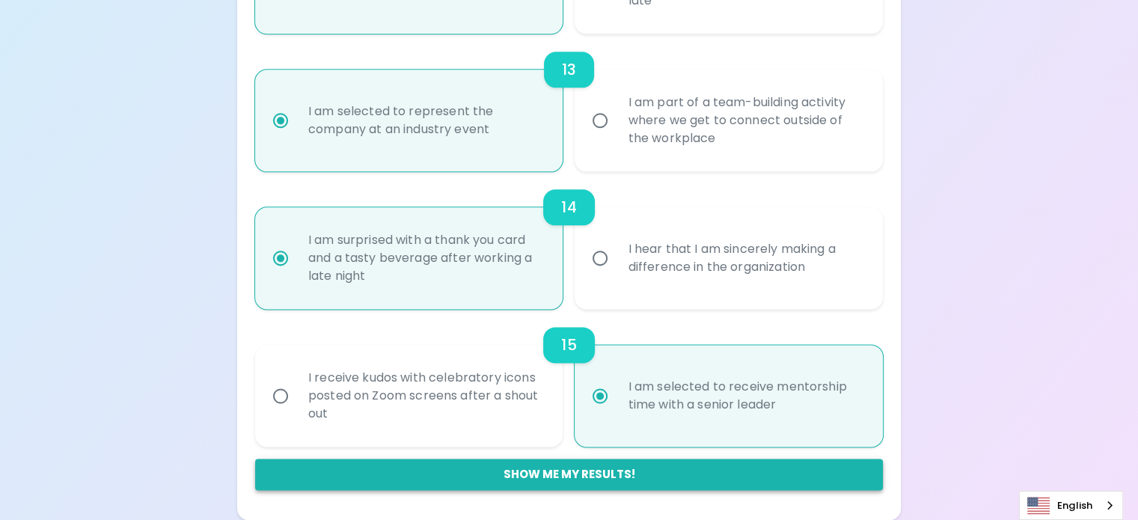
radio input "false"
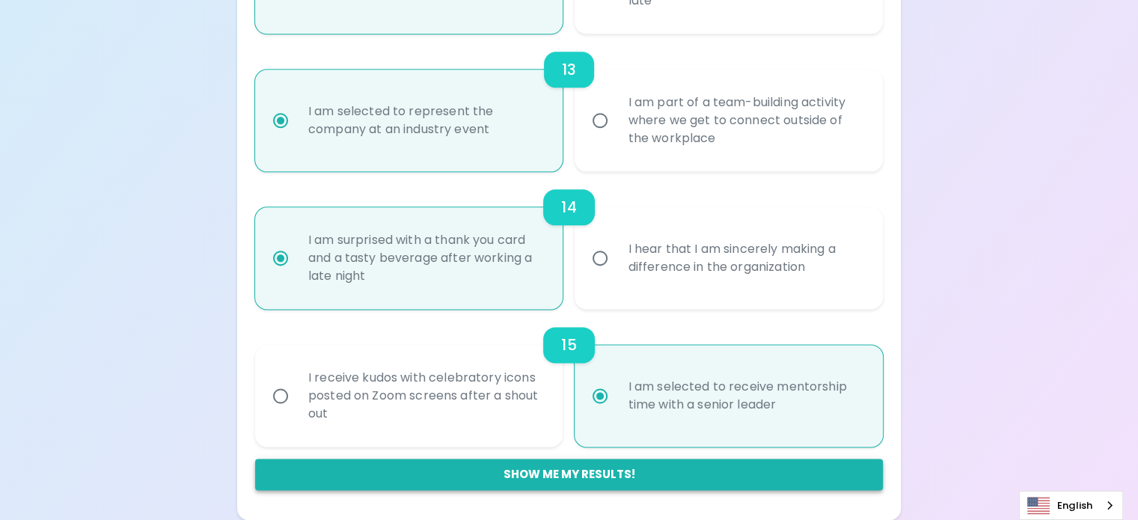
radio input "false"
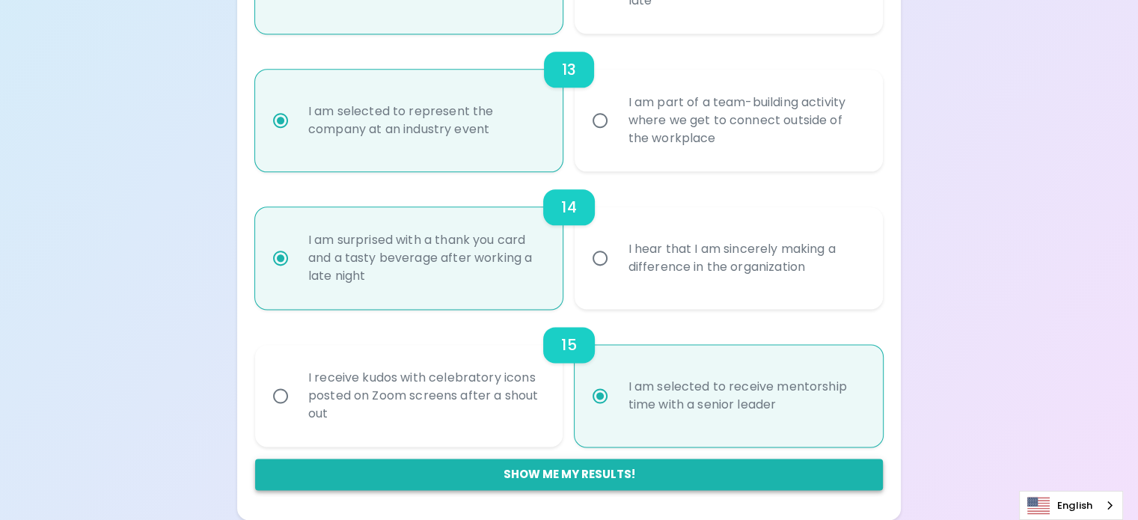
radio input "false"
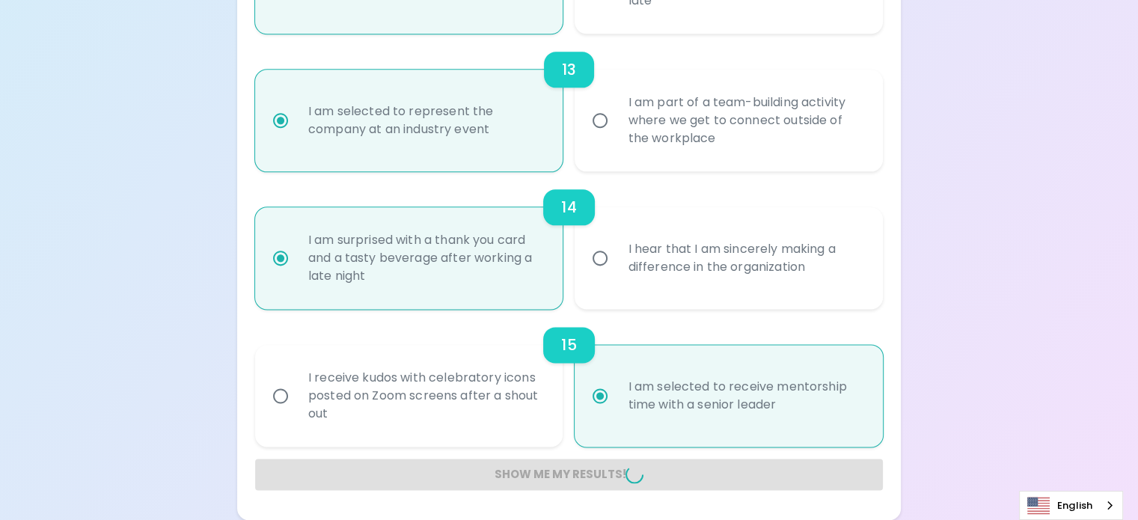
radio input "false"
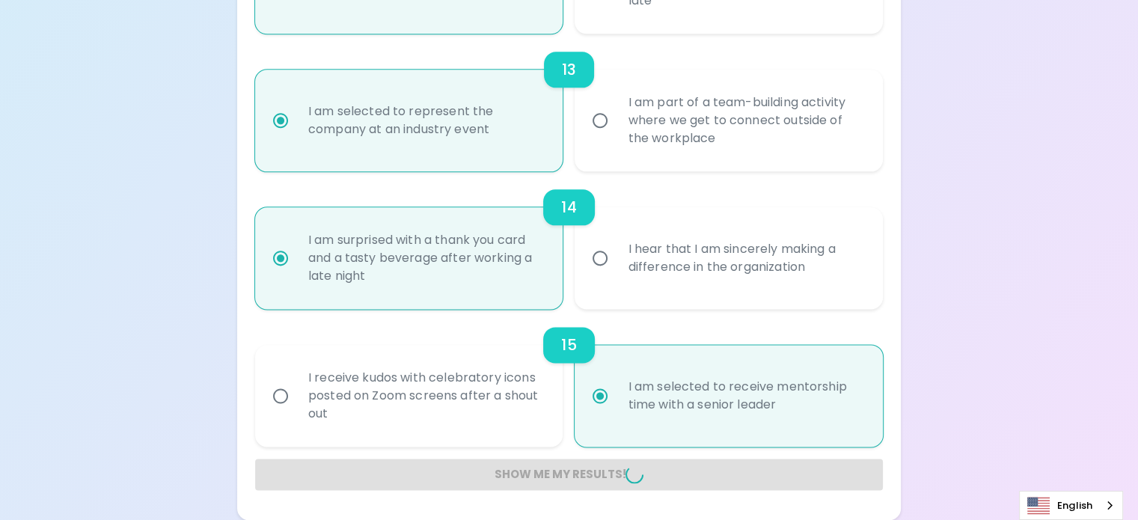
radio input "false"
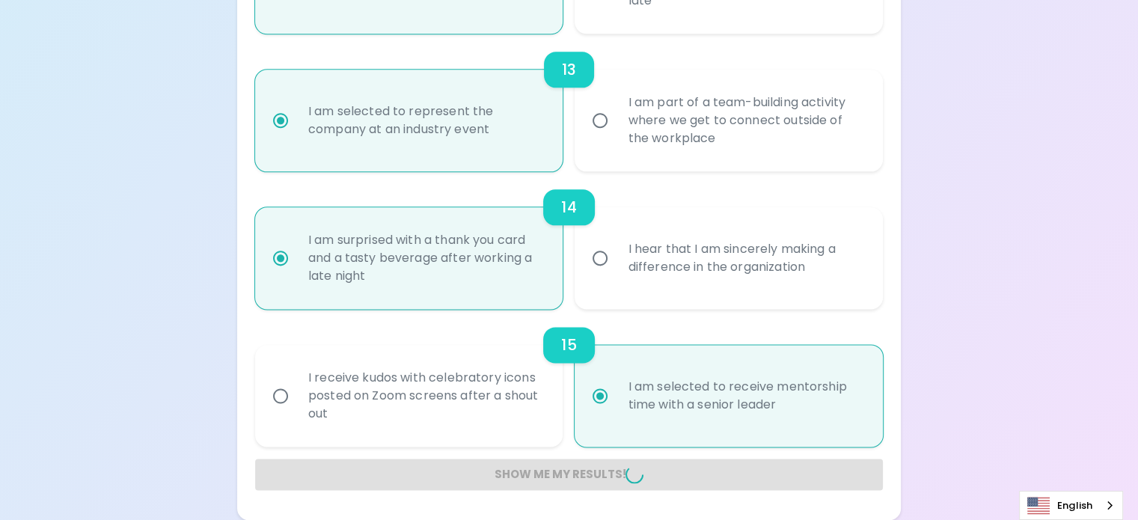
radio input "false"
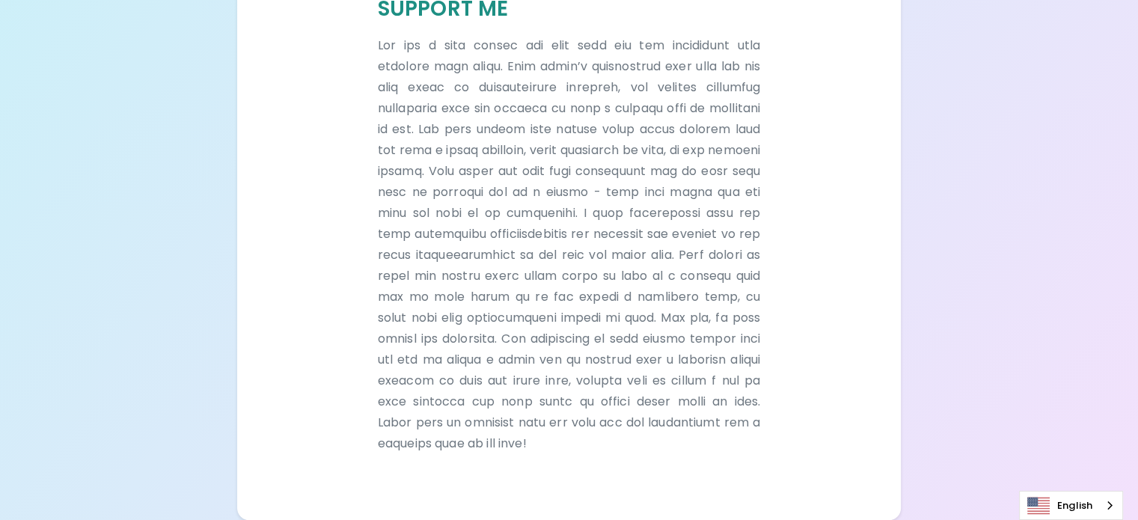
scroll to position [1471, 0]
